Goal: Task Accomplishment & Management: Manage account settings

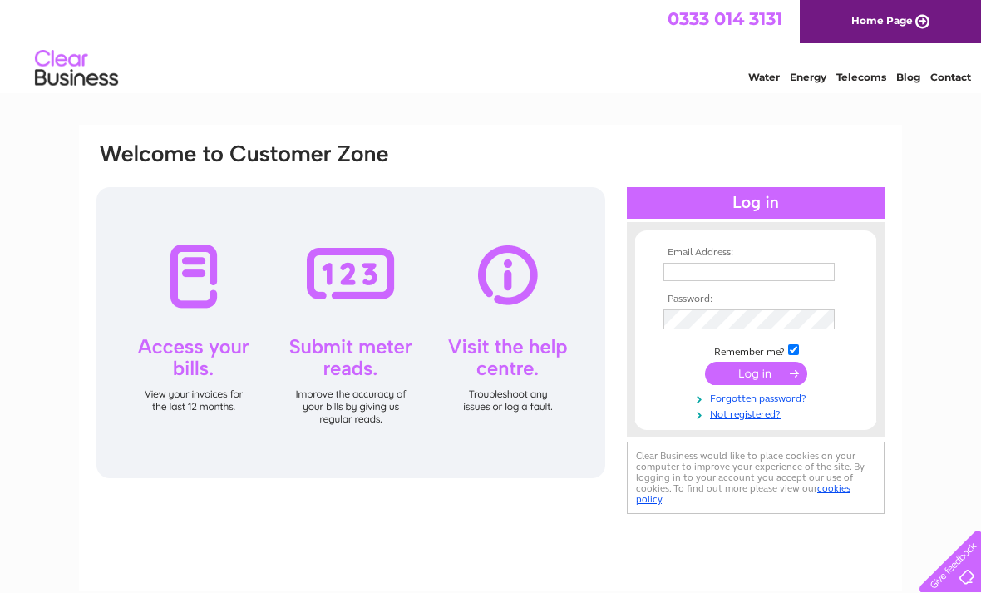
click at [744, 263] on input "text" at bounding box center [748, 272] width 171 height 18
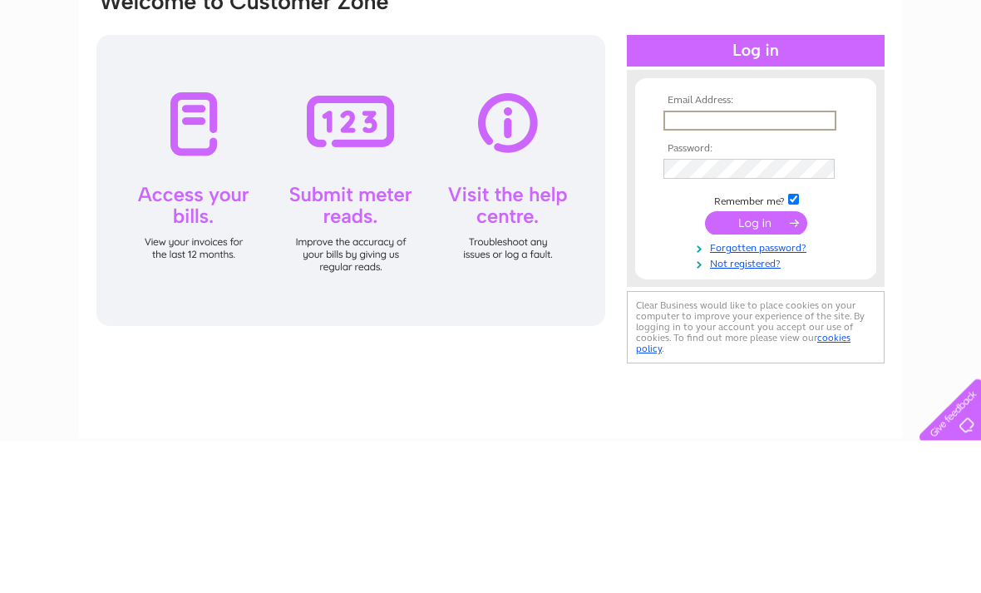
type input "paullstephen2@gmail.com"
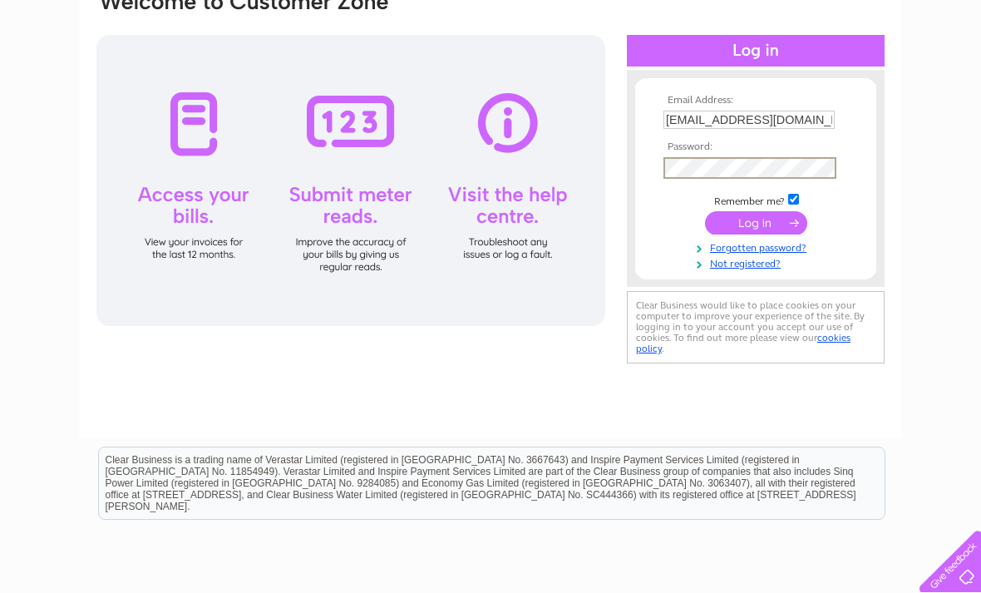
scroll to position [151, 0]
click at [760, 219] on input "submit" at bounding box center [756, 223] width 102 height 23
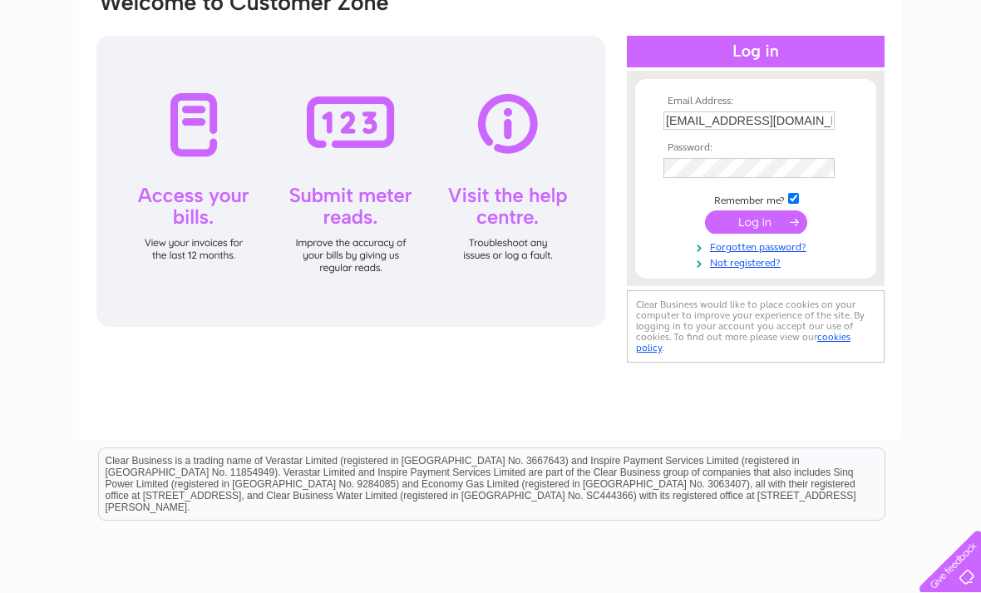
click at [758, 224] on input "submit" at bounding box center [756, 221] width 102 height 23
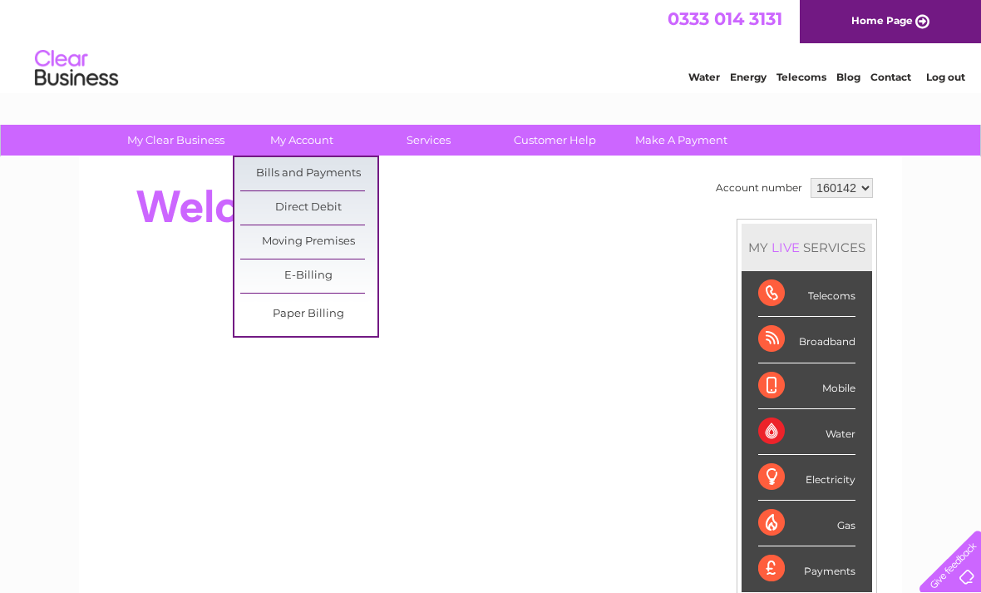
click at [352, 171] on link "Bills and Payments" at bounding box center [308, 173] width 137 height 33
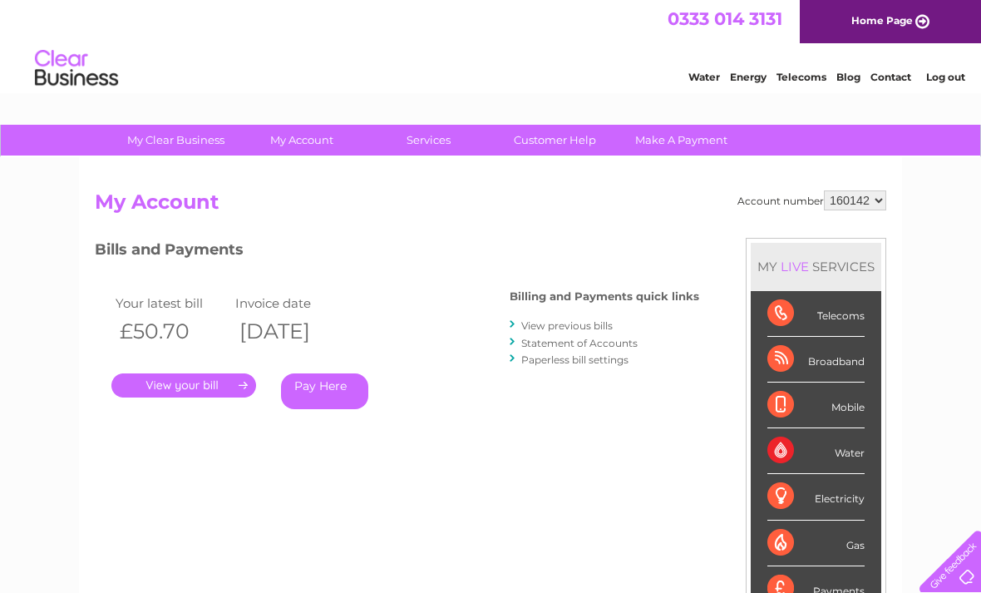
click at [338, 172] on div "Account number 160142 My Account MY LIVE SERVICES Telecoms Broadband Mobile Wat…" at bounding box center [490, 432] width 823 height 550
click at [230, 373] on link "." at bounding box center [183, 385] width 145 height 24
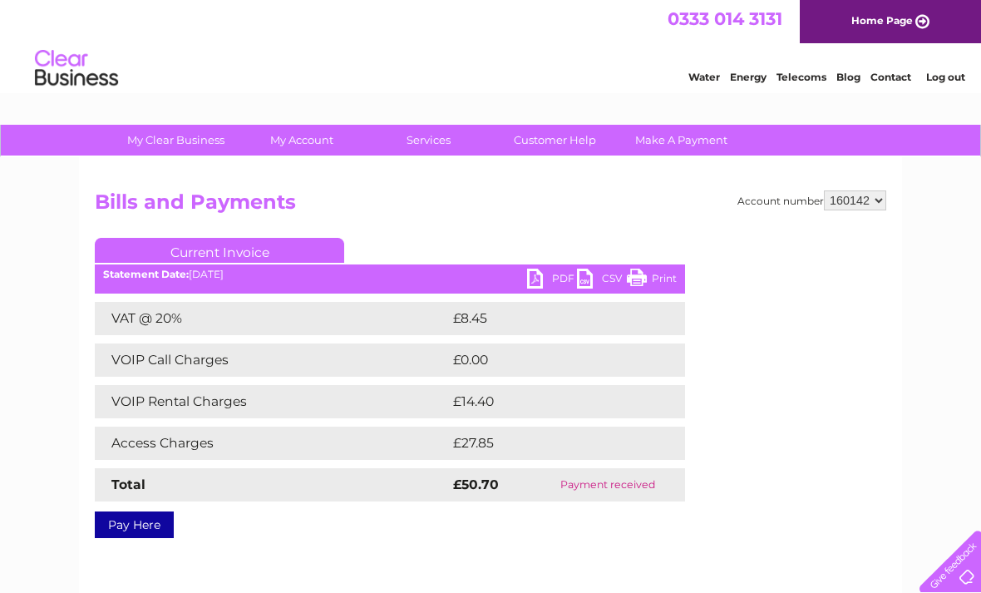
click at [544, 278] on link "PDF" at bounding box center [552, 280] width 50 height 24
click at [530, 281] on link "PDF" at bounding box center [552, 280] width 50 height 24
